Goal: Navigation & Orientation: Find specific page/section

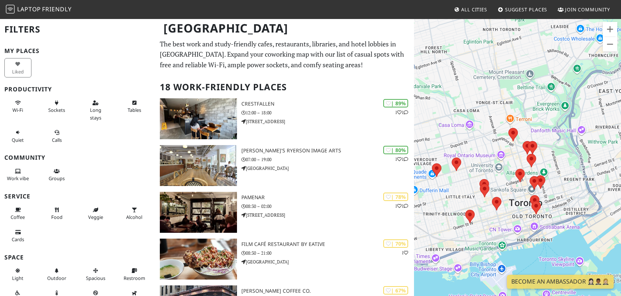
drag, startPoint x: 488, startPoint y: 189, endPoint x: 488, endPoint y: 184, distance: 4.4
click at [494, 139] on div "To navigate, press the arrow keys." at bounding box center [517, 166] width 207 height 296
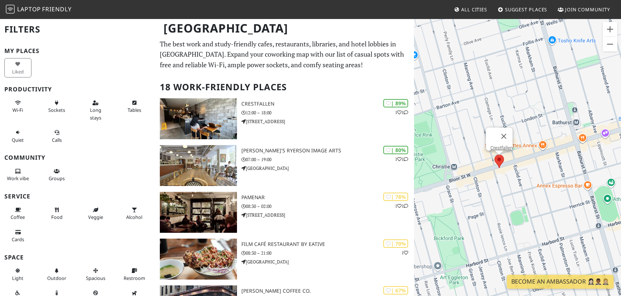
click at [494, 155] on area at bounding box center [494, 155] width 0 height 0
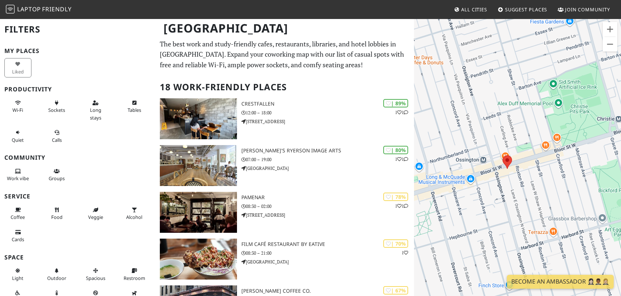
drag, startPoint x: 493, startPoint y: 201, endPoint x: 657, endPoint y: 155, distance: 170.0
click at [620, 155] on html "Laptop Friendly All Cities Suggest Places Join Community Toronto Filters My Pla…" at bounding box center [310, 148] width 621 height 296
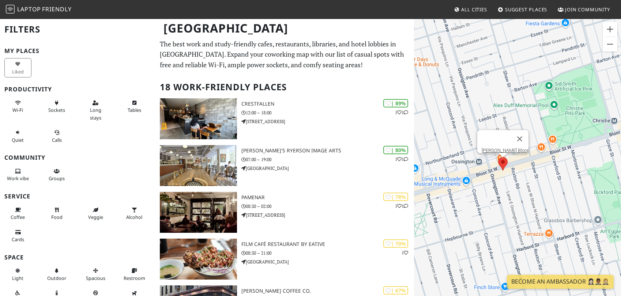
click at [498, 157] on area at bounding box center [498, 157] width 0 height 0
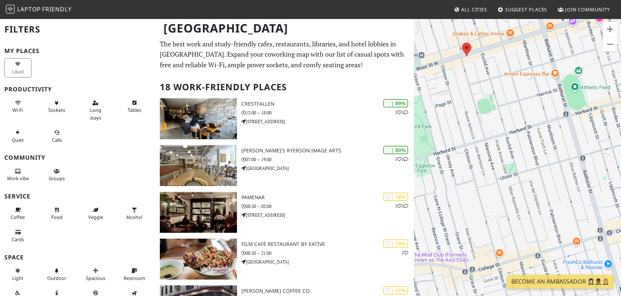
drag, startPoint x: 602, startPoint y: 197, endPoint x: 488, endPoint y: 140, distance: 127.3
click at [488, 140] on div "To navigate, press the arrow keys. Bloomer's Bloor" at bounding box center [517, 166] width 207 height 296
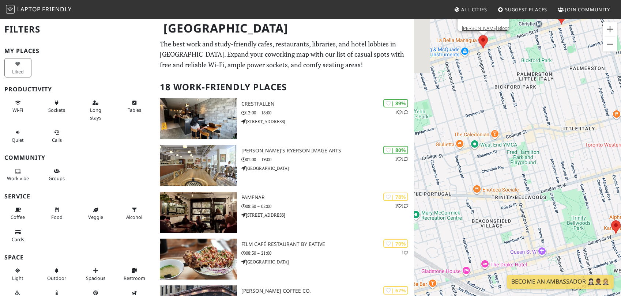
drag, startPoint x: 503, startPoint y: 214, endPoint x: 619, endPoint y: 139, distance: 137.8
click at [619, 139] on div "To navigate, press the arrow keys. Bloomer's Bloor" at bounding box center [517, 166] width 207 height 296
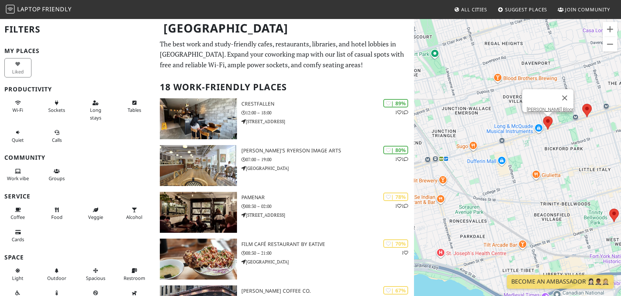
drag, startPoint x: 518, startPoint y: 103, endPoint x: 564, endPoint y: 152, distance: 68.0
click at [564, 152] on div "To navigate, press the arrow keys. Bloomer's Bloor" at bounding box center [517, 166] width 207 height 296
